Goal: Task Accomplishment & Management: Complete application form

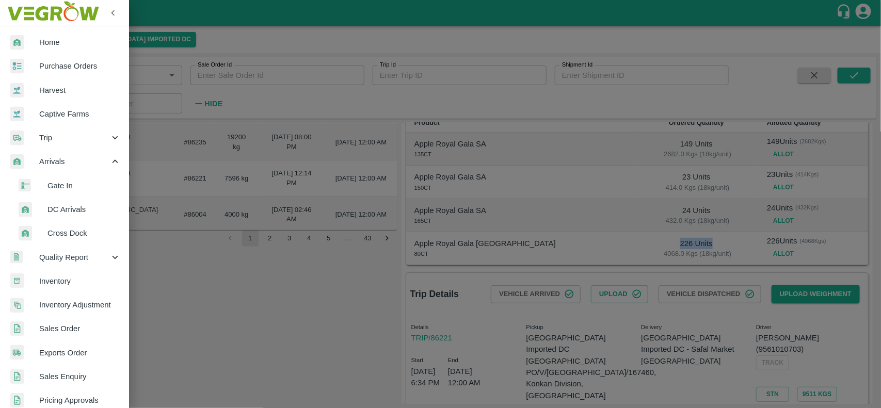
scroll to position [250, 0]
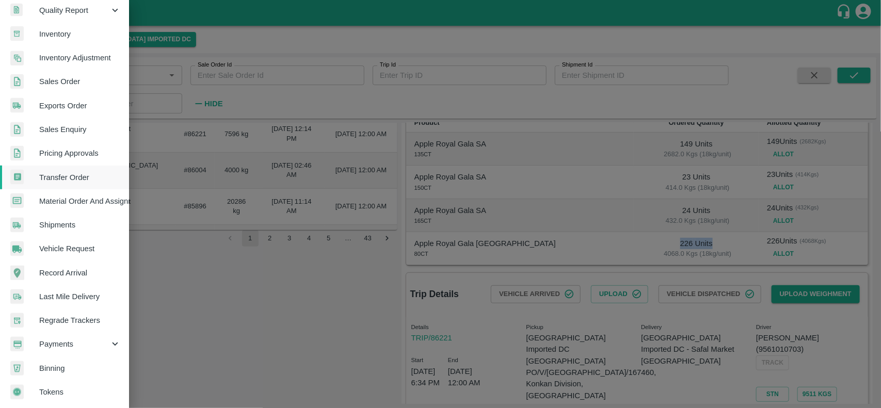
click at [59, 346] on span "Payments" at bounding box center [74, 343] width 70 height 11
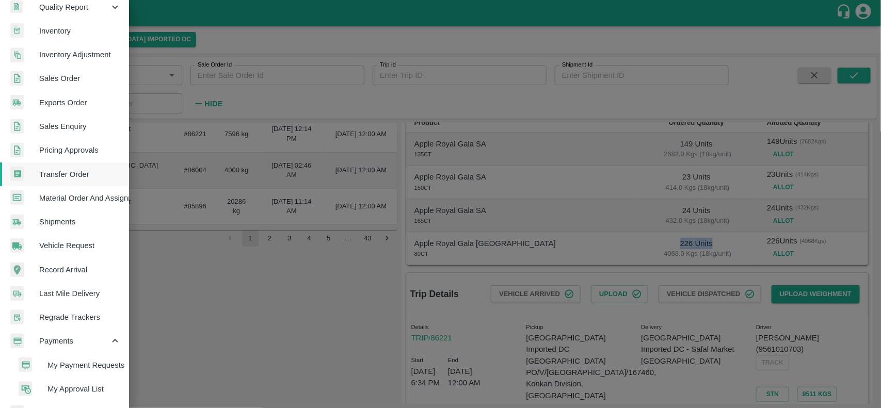
click at [65, 368] on span "My Payment Requests" at bounding box center [83, 365] width 73 height 11
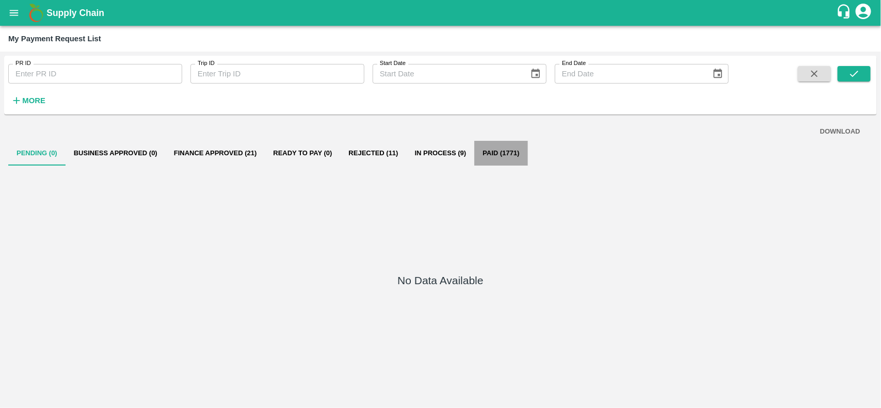
click at [499, 143] on button "Paid (1771)" at bounding box center [500, 153] width 53 height 25
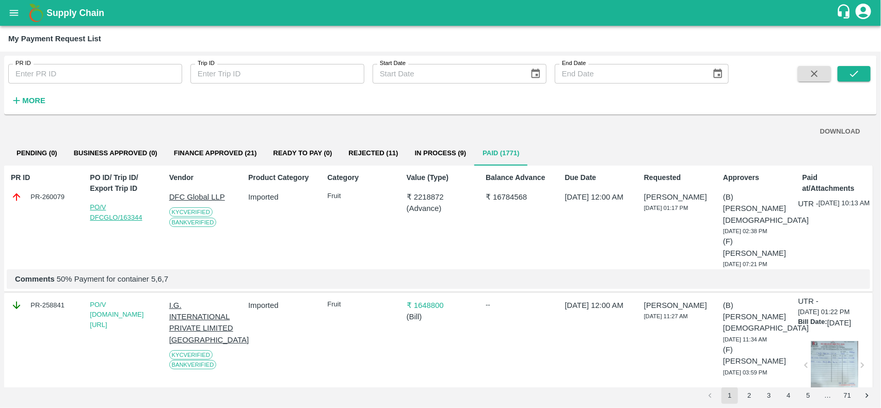
click at [108, 217] on link "PO/V DFCGLO/163344" at bounding box center [116, 212] width 52 height 18
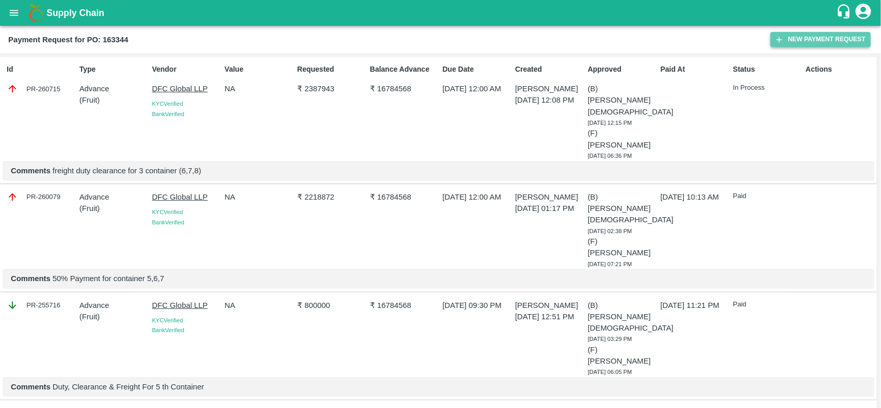
click at [794, 45] on button "New Payment Request" at bounding box center [820, 39] width 100 height 15
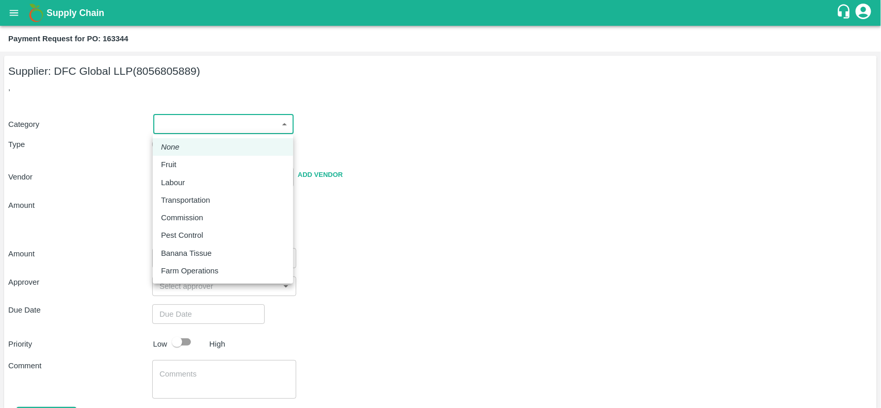
click at [241, 114] on body "Supply Chain Payment Request for PO: 163344 Supplier: DFC Global LLP (805680588…" at bounding box center [440, 204] width 881 height 408
click at [157, 160] on li "Fruit" at bounding box center [223, 165] width 140 height 18
type input "1"
type input "DFC Global LLP - 8056805889(Supplier)"
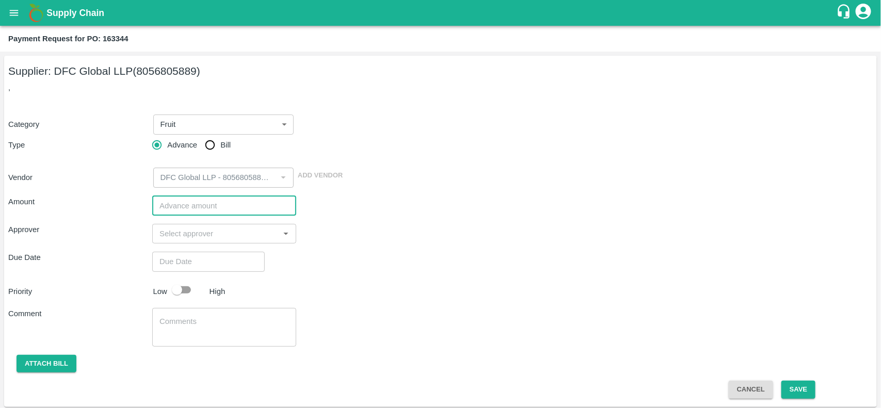
click at [215, 204] on input "number" at bounding box center [224, 206] width 144 height 20
click at [197, 209] on input "number" at bounding box center [224, 206] width 144 height 20
paste input "3853467"
type input "3853467"
click at [204, 239] on input "input" at bounding box center [215, 233] width 121 height 13
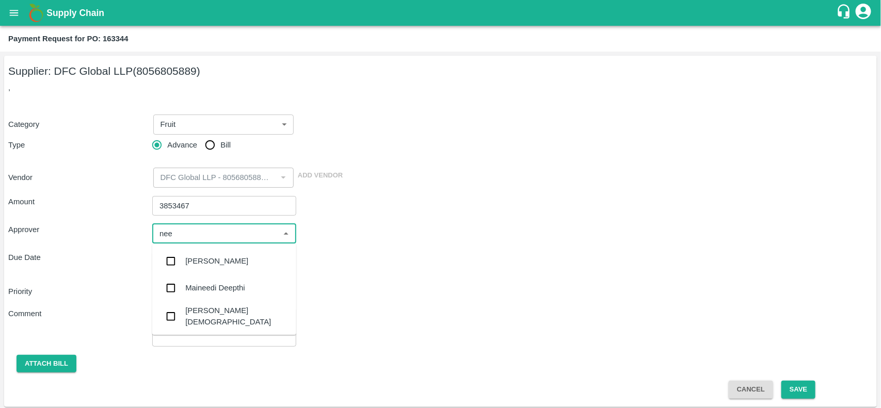
type input "neet"
click at [169, 287] on input "checkbox" at bounding box center [170, 289] width 21 height 21
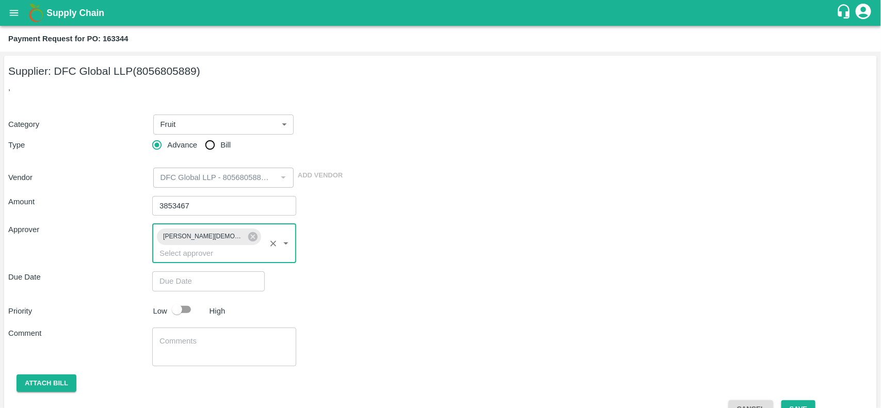
type input "DD/MM/YYYY hh:mm aa"
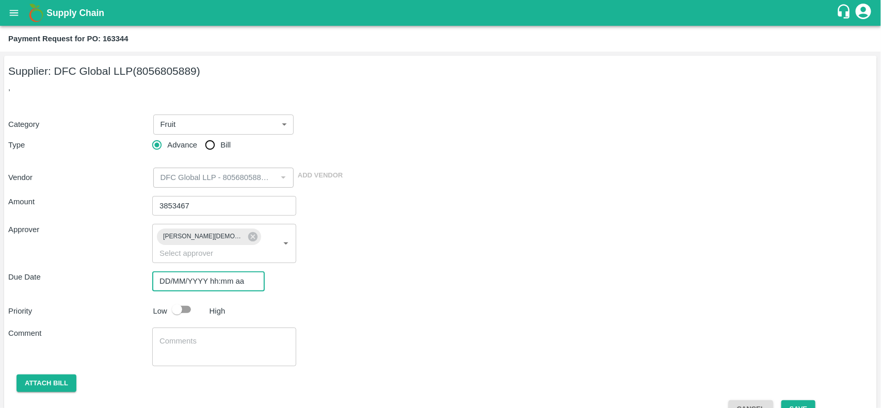
click at [173, 271] on input "DD/MM/YYYY hh:mm aa" at bounding box center [204, 281] width 105 height 20
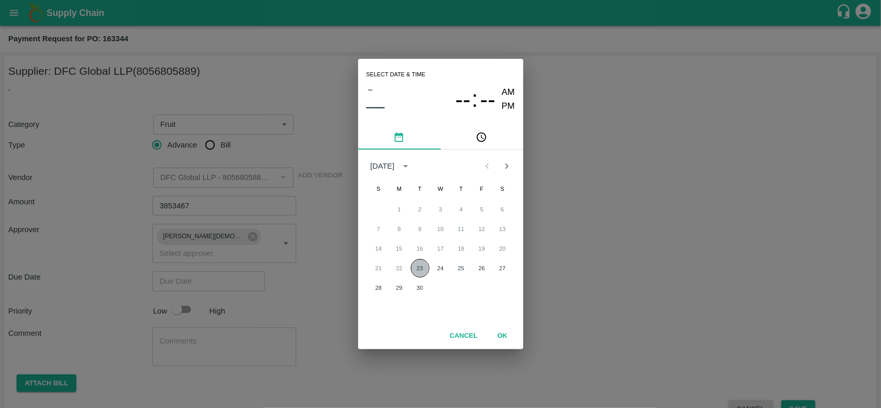
click at [421, 263] on button "23" at bounding box center [420, 268] width 19 height 19
type input "[DATE] 12:00 AM"
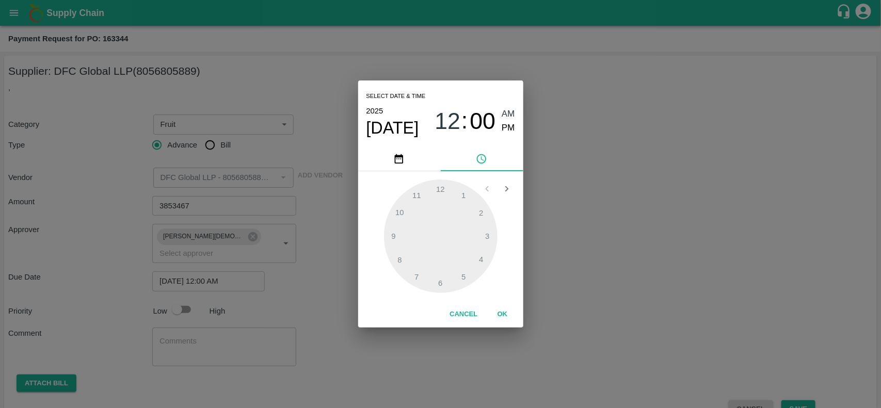
click at [503, 323] on button "OK" at bounding box center [502, 314] width 33 height 18
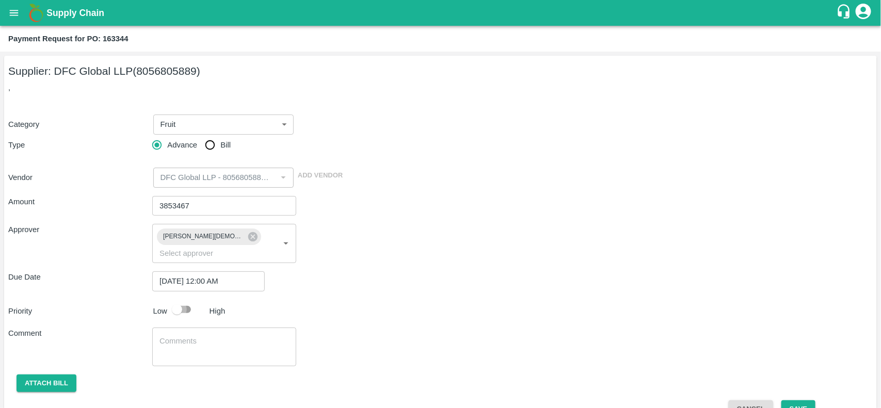
click at [189, 300] on input "checkbox" at bounding box center [177, 310] width 59 height 20
checkbox input "true"
click at [178, 336] on textarea at bounding box center [223, 347] width 129 height 22
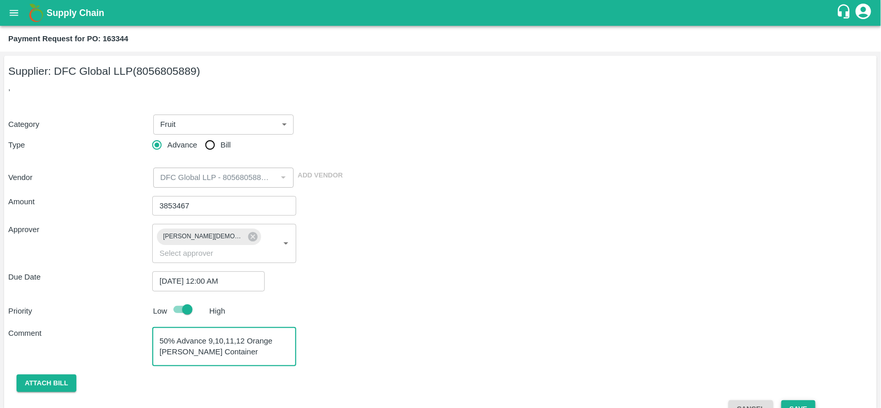
type textarea "50% Advance 9,10,11,12 Orange [PERSON_NAME] Container"
click at [793, 401] on button "Save" at bounding box center [798, 409] width 34 height 18
